Goal: Find specific page/section

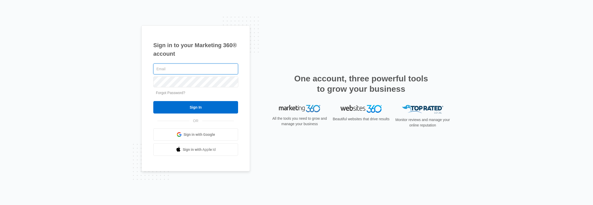
type input "[PERSON_NAME][EMAIL_ADDRESS][PERSON_NAME][DOMAIN_NAME]"
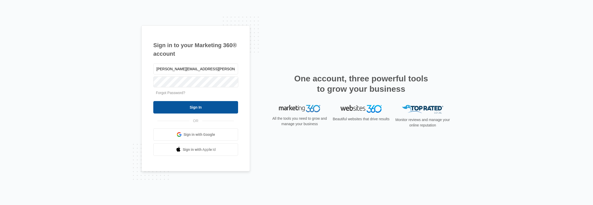
click at [201, 107] on input "Sign In" at bounding box center [195, 107] width 85 height 12
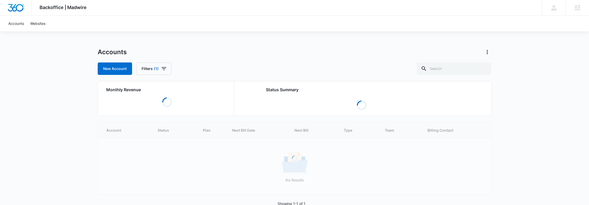
click at [17, 123] on div "Backoffice | Madwire Apps Settings DH [PERSON_NAME] [PERSON_NAME][EMAIL_ADDRESS…" at bounding box center [294, 109] width 589 height 218
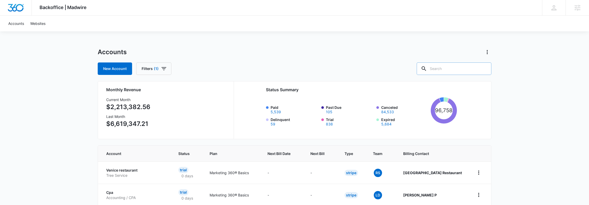
click at [428, 71] on div at bounding box center [424, 68] width 8 height 12
click at [438, 70] on input "text" at bounding box center [454, 68] width 75 height 12
click at [450, 71] on input "text" at bounding box center [454, 68] width 75 height 12
type input "m"
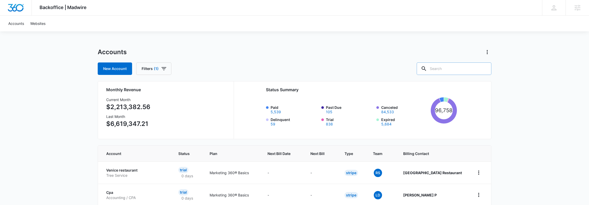
type input "j"
type input "m"
type input "A"
click at [444, 69] on input "text" at bounding box center [454, 68] width 75 height 12
type input "Sicame"
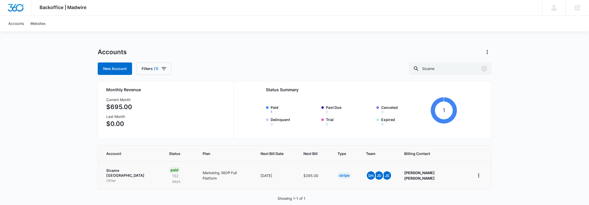
click at [129, 167] on td "Sicame [GEOGRAPHIC_DATA] Other" at bounding box center [130, 175] width 65 height 28
click at [125, 168] on p "Sicame [GEOGRAPHIC_DATA]" at bounding box center [131, 173] width 50 height 10
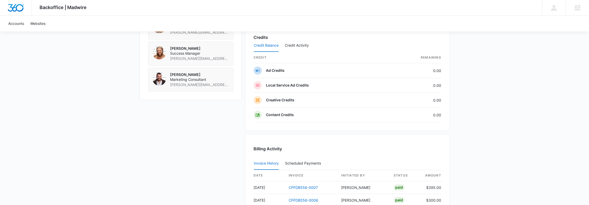
scroll to position [483, 0]
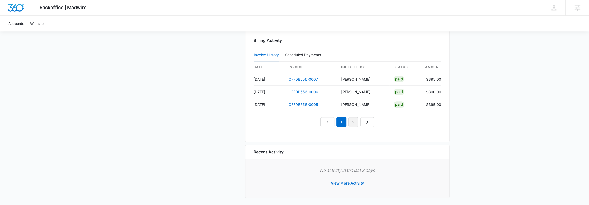
click at [352, 119] on link "2" at bounding box center [354, 122] width 10 height 10
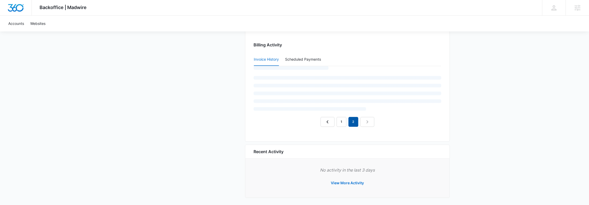
scroll to position [522, 0]
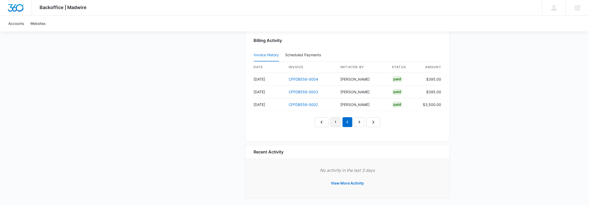
click at [337, 121] on link "1" at bounding box center [336, 122] width 10 height 10
click at [347, 118] on link "2" at bounding box center [348, 122] width 10 height 10
click at [338, 117] on link "1" at bounding box center [336, 122] width 10 height 10
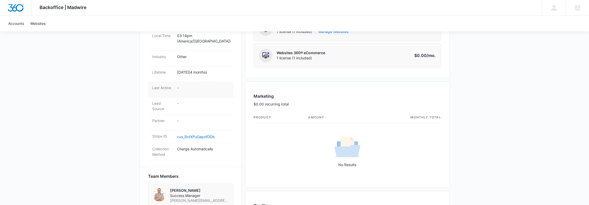
scroll to position [0, 0]
